Goal: Task Accomplishment & Management: Manage account settings

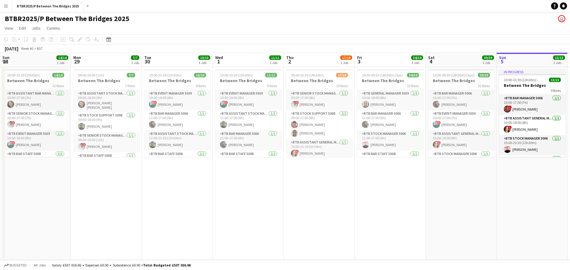
scroll to position [30, 0]
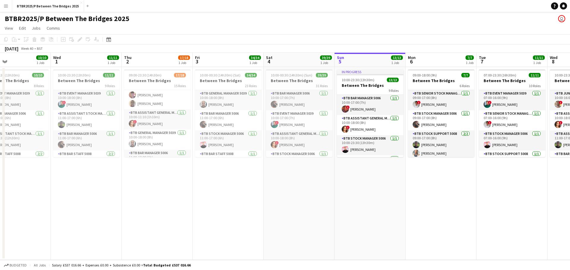
click at [5, 5] on app-icon "Menu" at bounding box center [6, 6] width 5 height 5
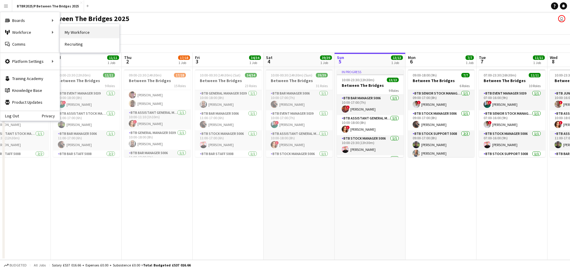
click at [81, 33] on link "My Workforce" at bounding box center [89, 32] width 59 height 12
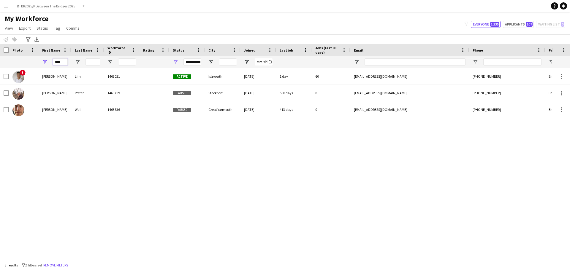
drag, startPoint x: 60, startPoint y: 62, endPoint x: 50, endPoint y: 62, distance: 10.7
click at [50, 62] on div "****" at bounding box center [55, 62] width 33 height 12
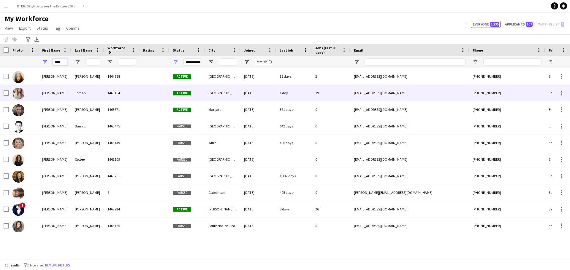
type input "****"
click at [62, 98] on div "[PERSON_NAME]" at bounding box center [55, 93] width 33 height 16
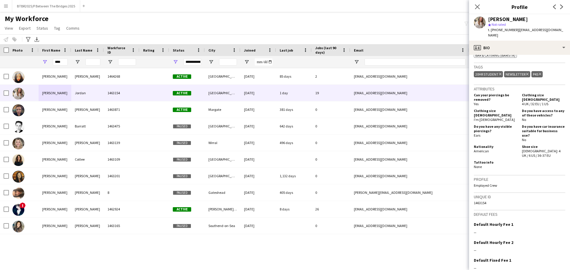
scroll to position [178, 0]
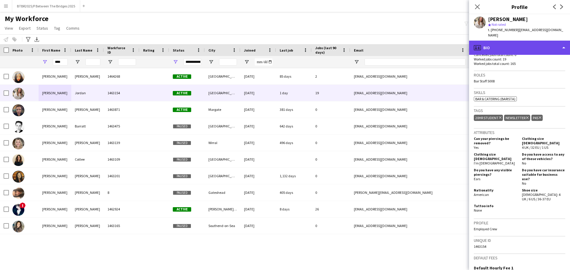
click at [491, 42] on div "profile Bio" at bounding box center [519, 48] width 101 height 14
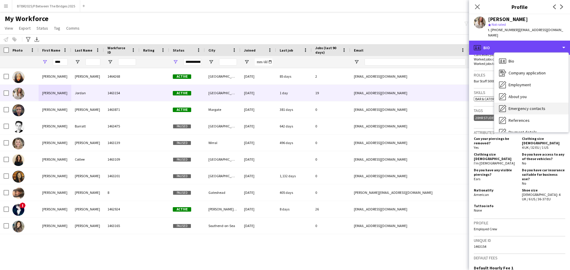
scroll to position [59, 0]
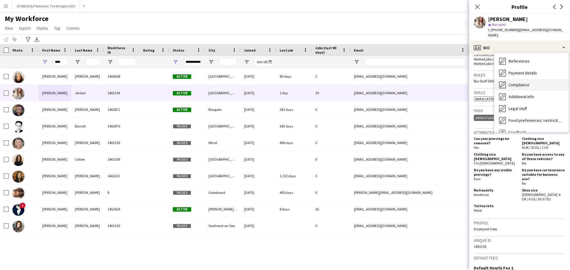
click at [520, 82] on span "Compliance" at bounding box center [518, 84] width 21 height 5
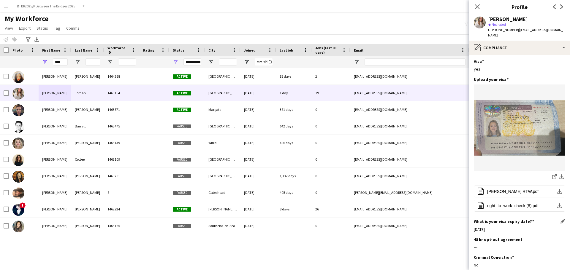
scroll to position [140, 0]
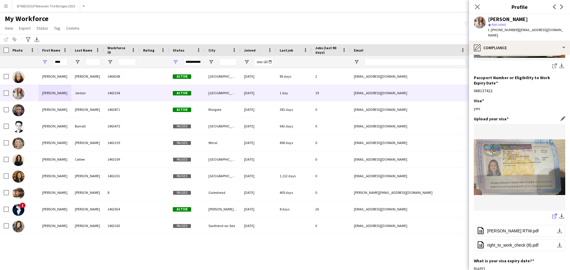
click at [552, 214] on icon "share-external-link-1" at bounding box center [554, 216] width 5 height 5
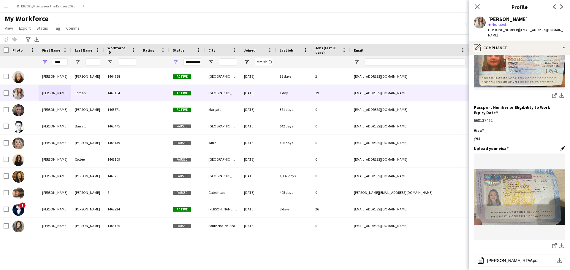
click at [560, 146] on app-icon "Edit this field" at bounding box center [562, 148] width 5 height 5
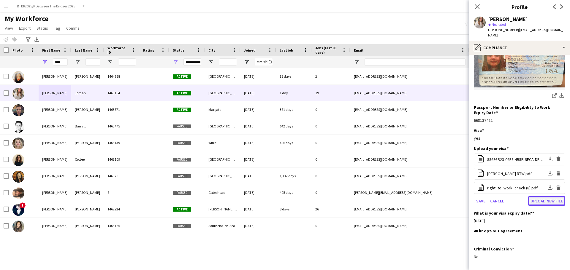
click at [536, 196] on button "Upload new file" at bounding box center [546, 200] width 37 height 9
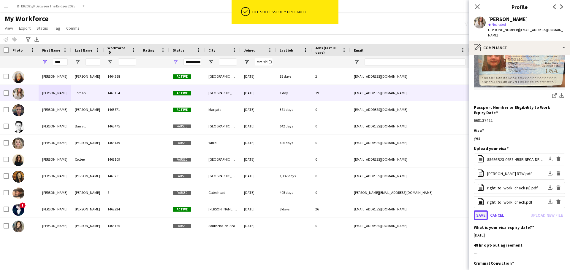
click at [484, 211] on button "Save" at bounding box center [480, 215] width 14 height 9
